Goal: Complete application form: Complete application form

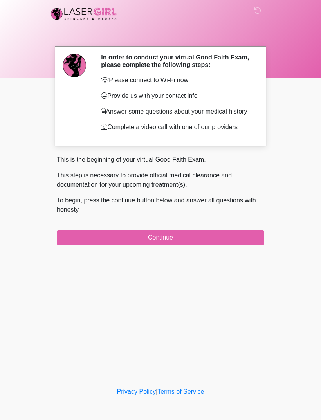
click at [192, 245] on button "Continue" at bounding box center [160, 237] width 207 height 15
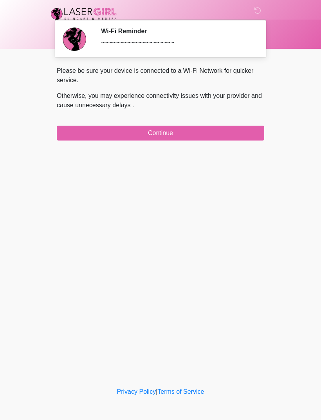
click at [210, 126] on button "Continue" at bounding box center [160, 133] width 207 height 15
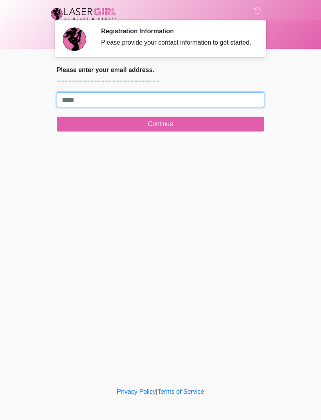
click at [182, 107] on input "Where should we email your treatment plan?" at bounding box center [160, 99] width 207 height 15
type input "**********"
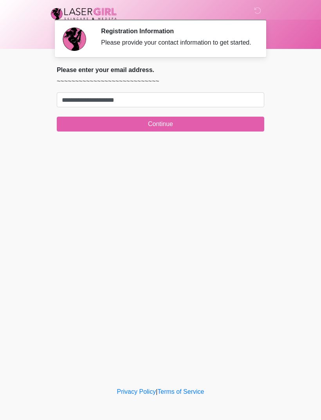
click at [192, 132] on button "Continue" at bounding box center [160, 124] width 207 height 15
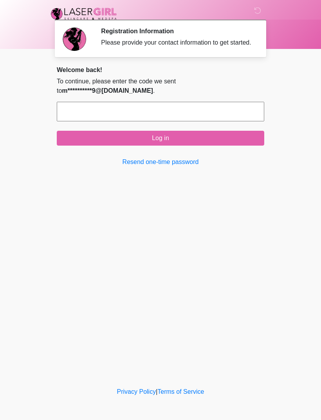
click at [198, 120] on input "text" at bounding box center [160, 112] width 207 height 20
type input "******"
click at [224, 145] on button "Log in" at bounding box center [160, 138] width 207 height 15
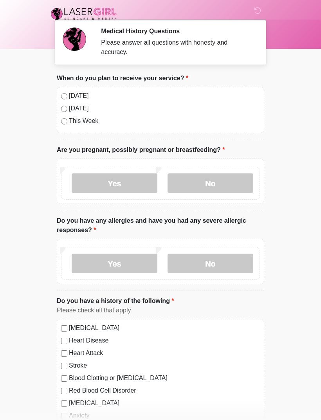
click at [69, 95] on label "[DATE]" at bounding box center [164, 95] width 191 height 9
click at [222, 179] on label "No" at bounding box center [211, 183] width 86 height 20
click at [227, 264] on label "No" at bounding box center [211, 264] width 86 height 20
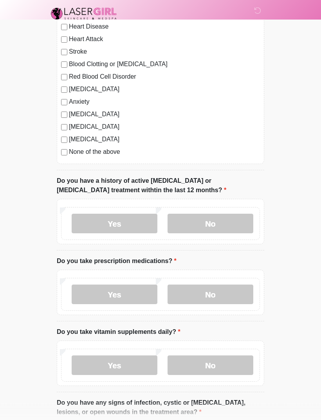
scroll to position [315, 0]
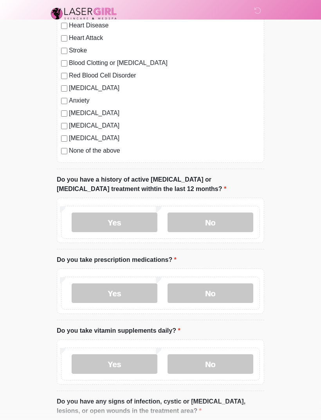
click at [216, 223] on label "No" at bounding box center [211, 223] width 86 height 20
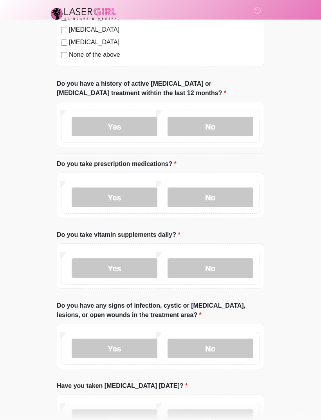
scroll to position [418, 0]
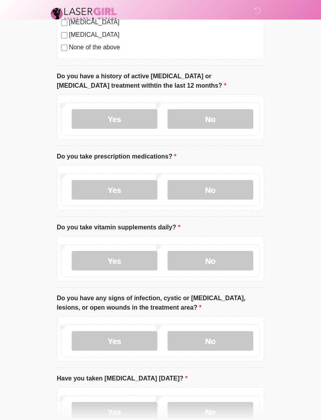
click at [126, 184] on label "Yes" at bounding box center [115, 190] width 86 height 20
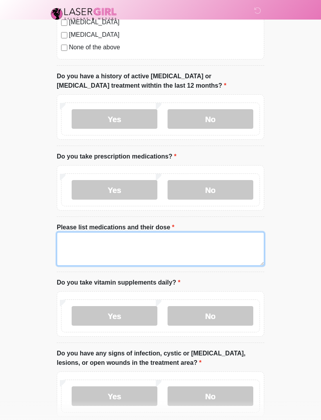
click at [75, 240] on textarea "Please list medications and their dose" at bounding box center [160, 249] width 207 height 34
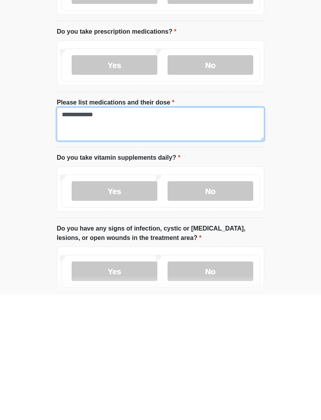
type textarea "**********"
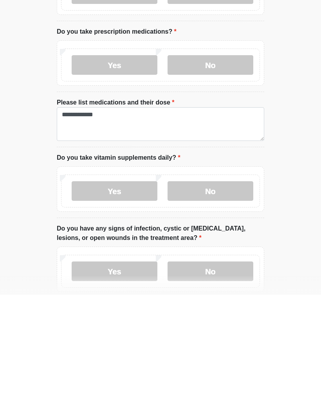
click at [225, 306] on label "No" at bounding box center [211, 316] width 86 height 20
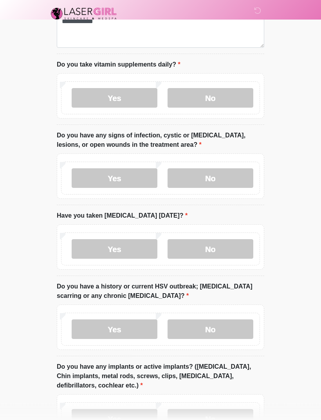
scroll to position [638, 0]
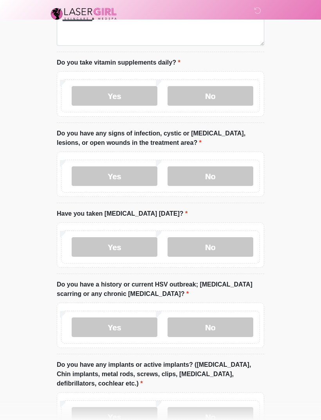
click at [219, 173] on label "No" at bounding box center [211, 176] width 86 height 20
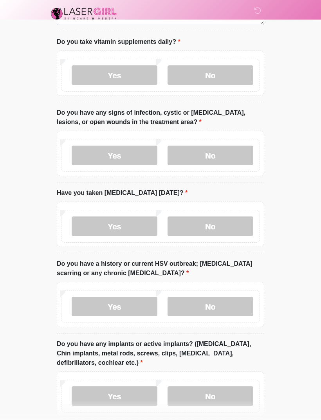
scroll to position [698, 0]
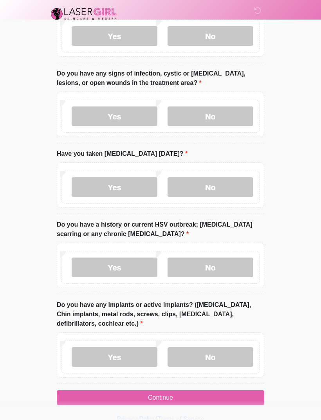
click at [225, 183] on label "No" at bounding box center [211, 187] width 86 height 20
click at [222, 263] on label "No" at bounding box center [211, 268] width 86 height 20
click at [219, 353] on label "No" at bounding box center [211, 357] width 86 height 20
click at [168, 395] on button "Continue" at bounding box center [160, 397] width 207 height 15
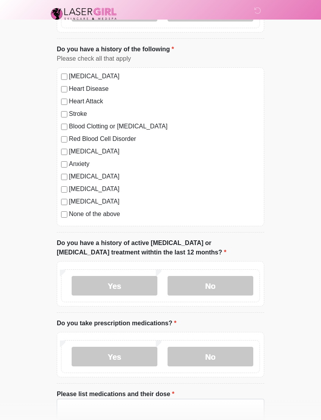
scroll to position [0, 0]
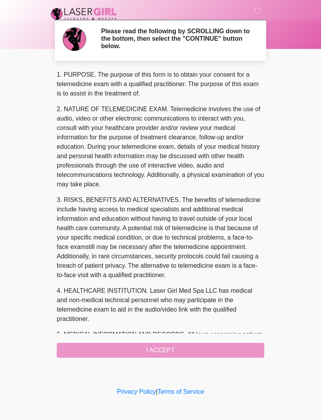
click at [171, 350] on div "1. PURPOSE. The purpose of this form is to obtain your consent for a telemedici…" at bounding box center [160, 214] width 207 height 288
click at [169, 347] on div "1. PURPOSE. The purpose of this form is to obtain your consent for a telemedici…" at bounding box center [160, 214] width 207 height 288
click at [222, 346] on div "1. PURPOSE. The purpose of this form is to obtain your consent for a telemedici…" at bounding box center [160, 214] width 207 height 288
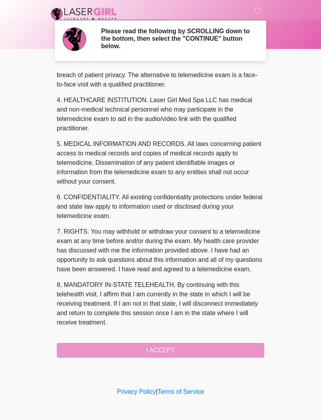
scroll to position [209, 0]
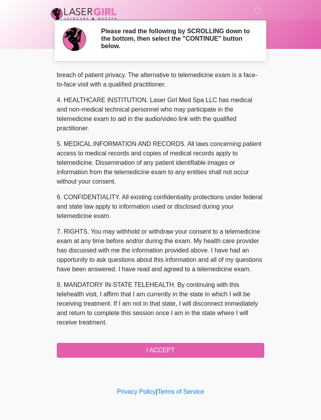
click at [193, 350] on button "I ACCEPT" at bounding box center [160, 350] width 207 height 15
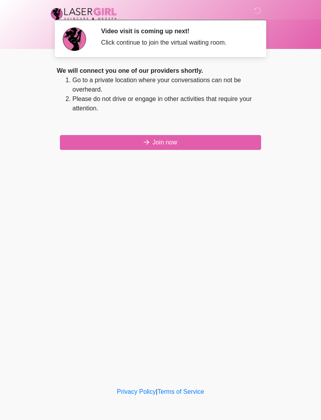
click at [181, 143] on button "Join now" at bounding box center [160, 142] width 201 height 15
